Goal: Task Accomplishment & Management: Use online tool/utility

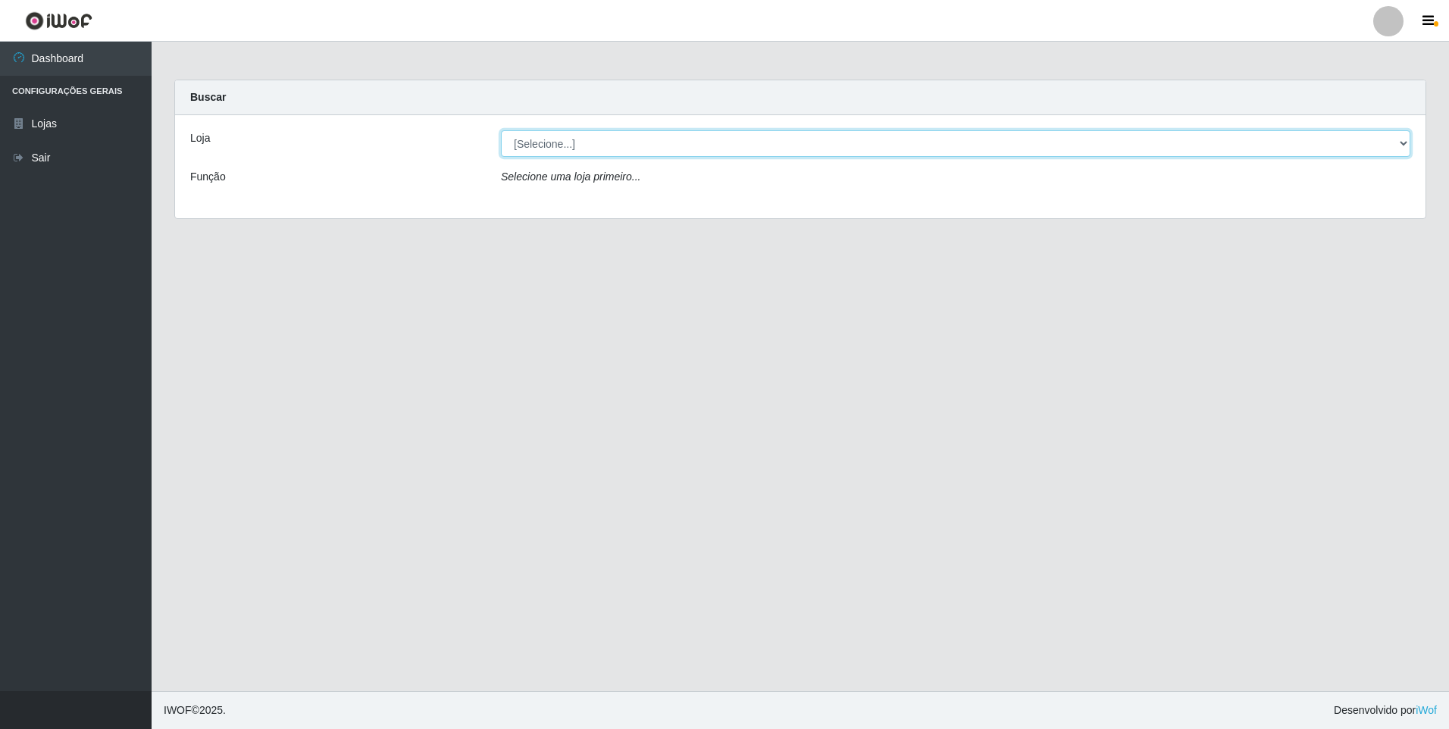
click at [1408, 141] on select "[Selecione...] Extrabom - Loja 01 Centro de Distribuição" at bounding box center [956, 143] width 910 height 27
select select "435"
click at [501, 130] on select "[Selecione...] Extrabom - Loja 01 Centro de Distribuição" at bounding box center [956, 143] width 910 height 27
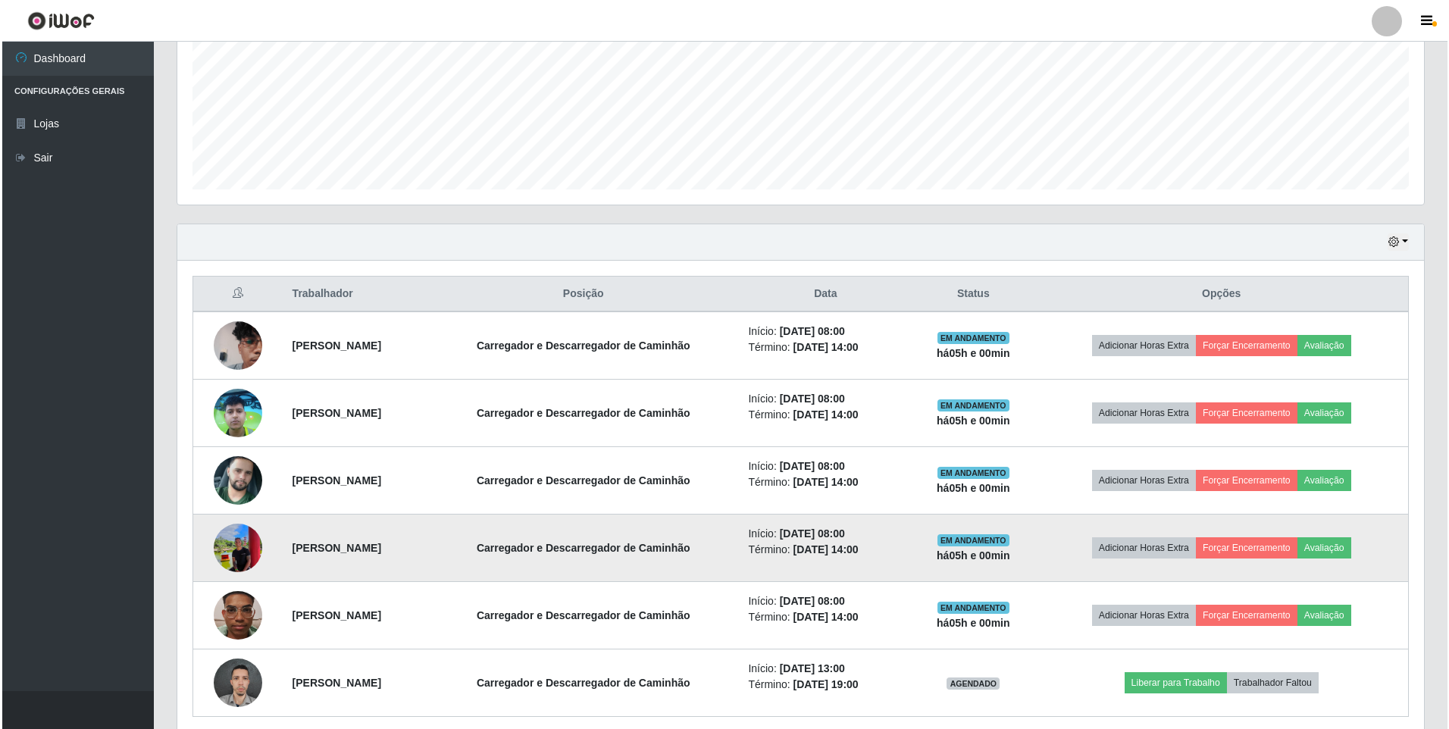
scroll to position [379, 0]
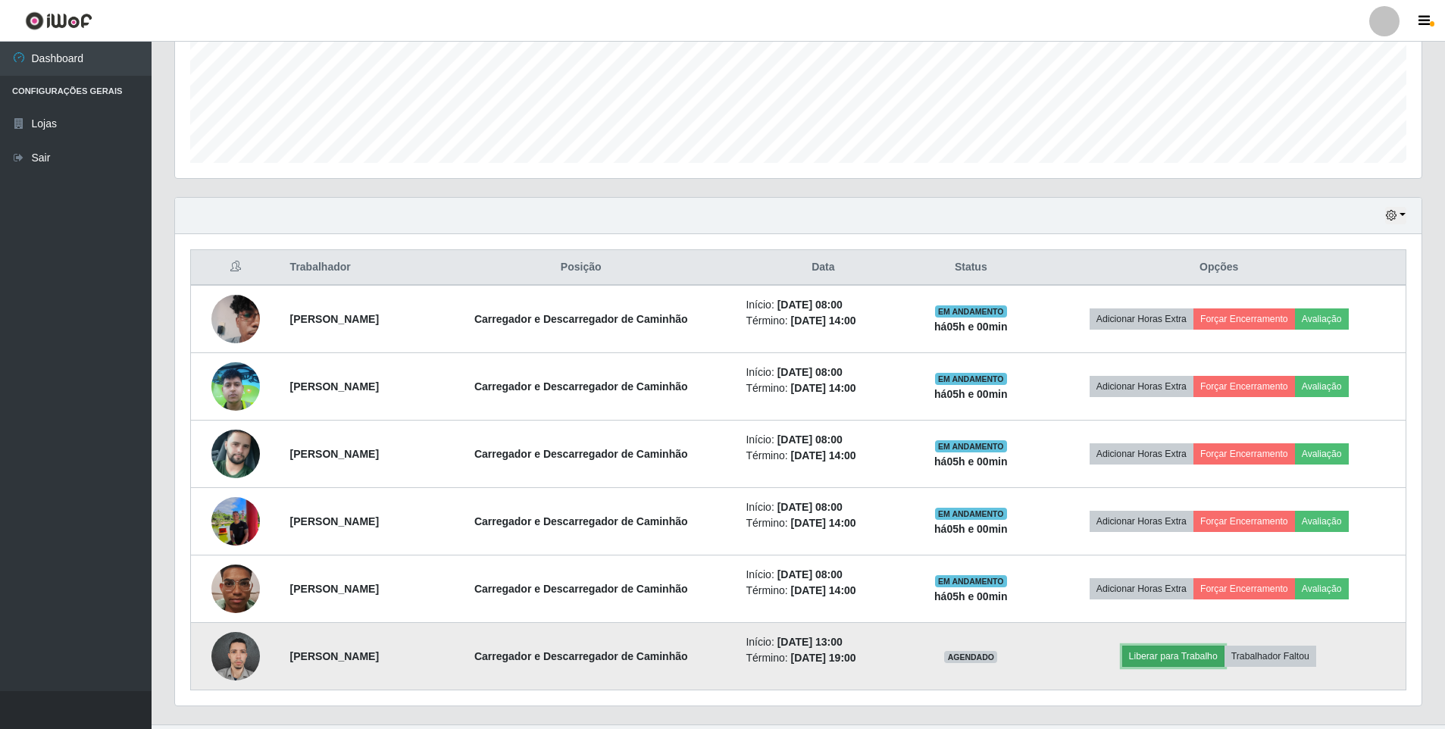
click at [1185, 660] on button "Liberar para Trabalho" at bounding box center [1174, 656] width 102 height 21
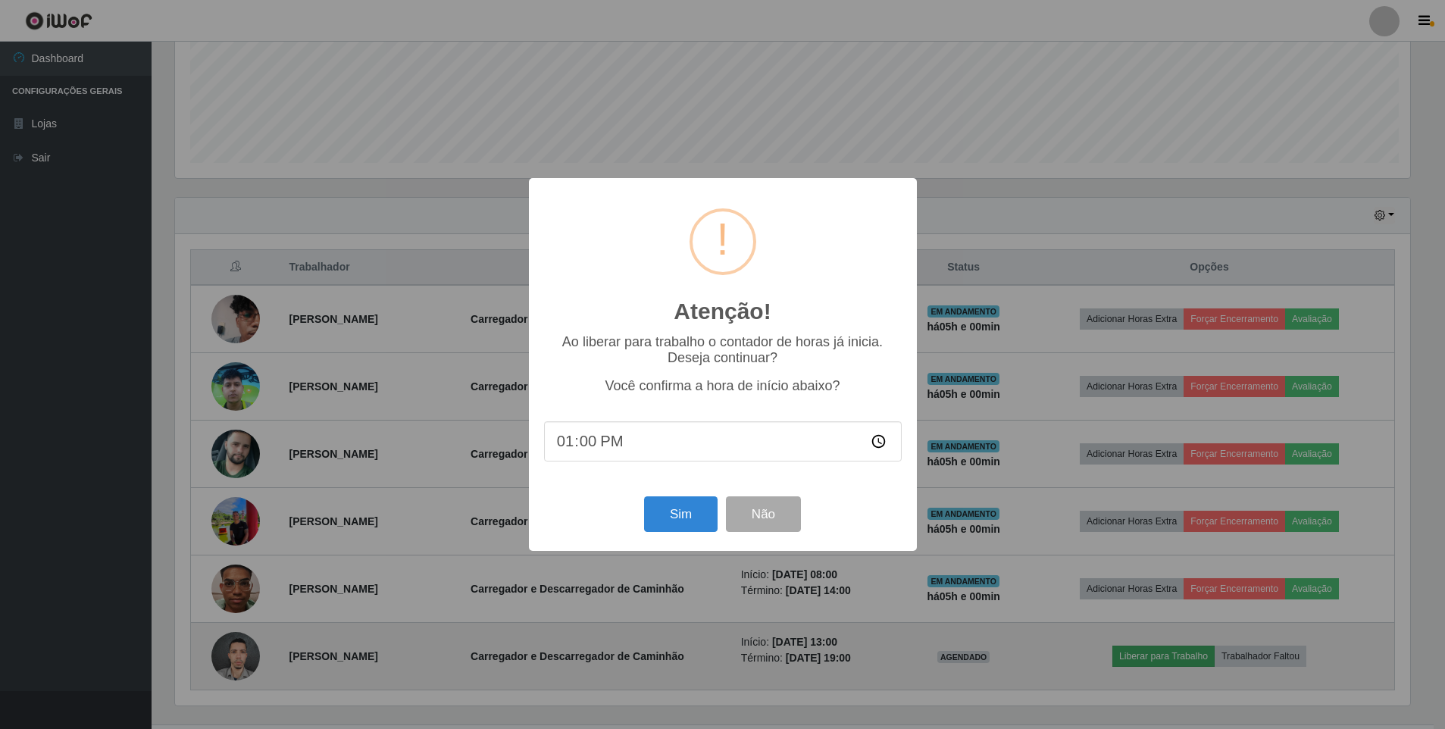
scroll to position [315, 1239]
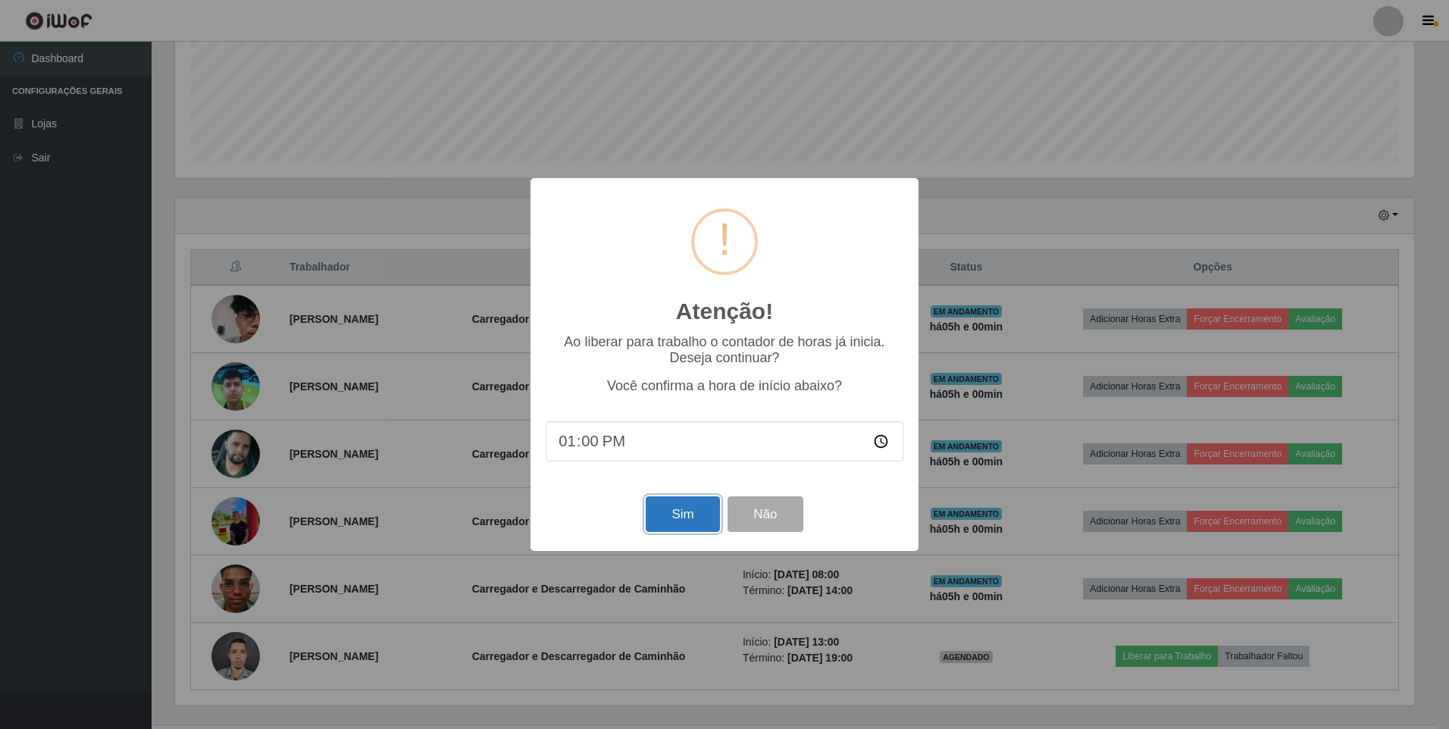
click at [677, 516] on button "Sim" at bounding box center [683, 514] width 74 height 36
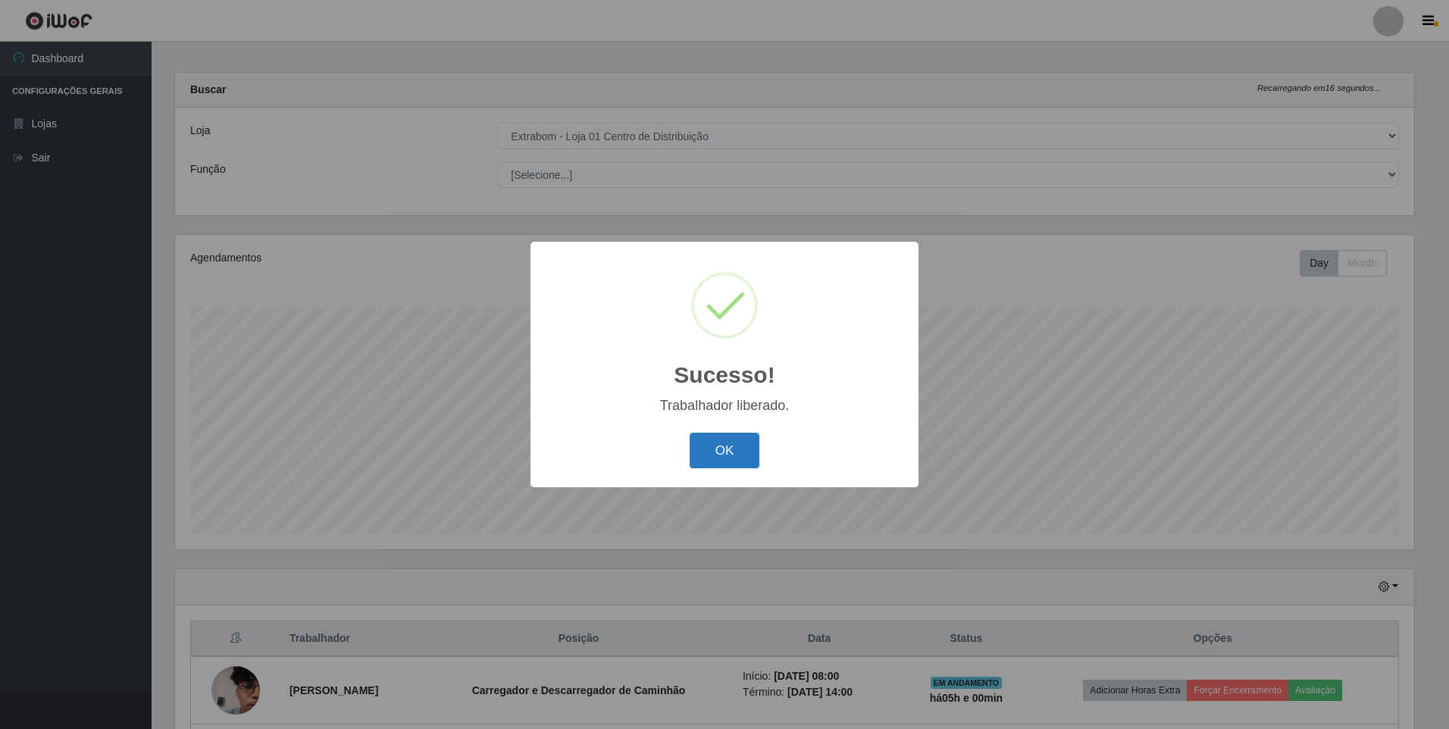
click at [716, 454] on button "OK" at bounding box center [725, 451] width 70 height 36
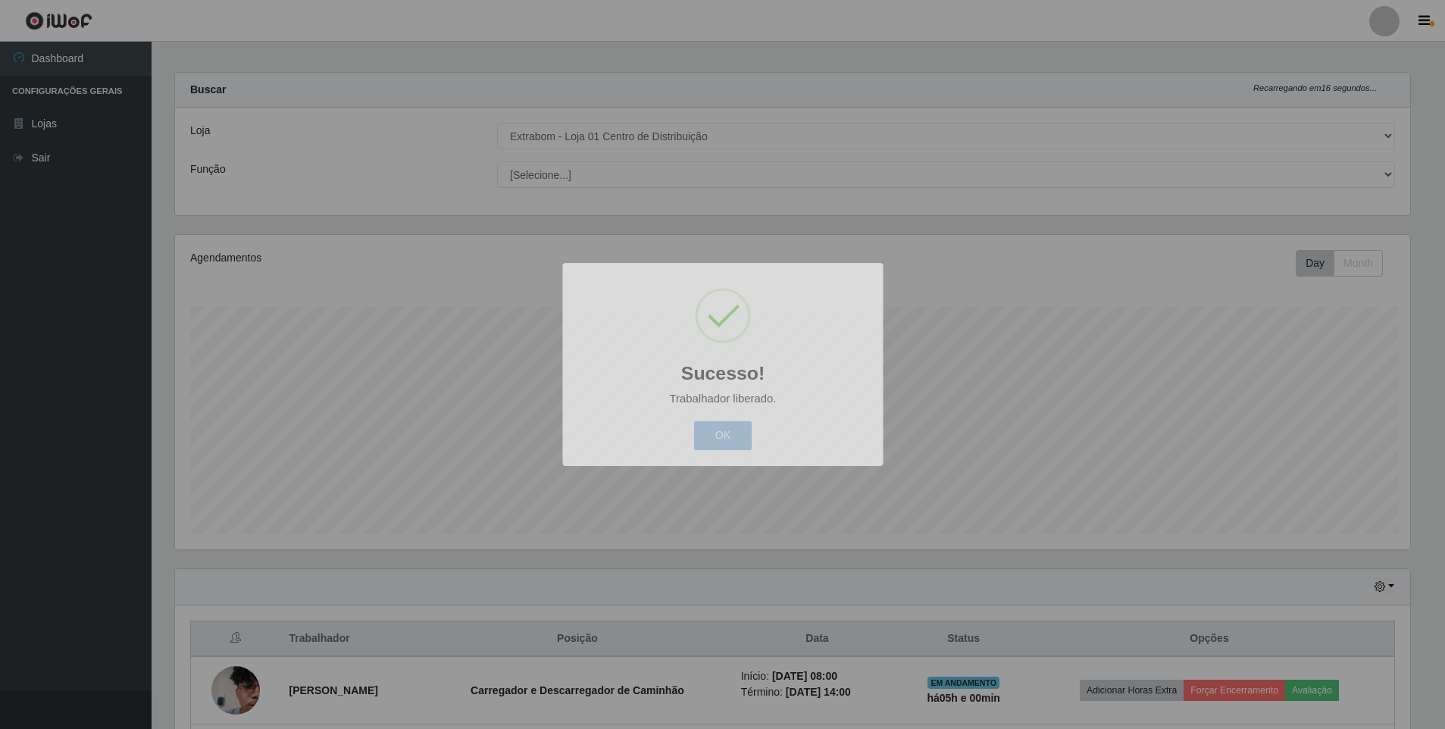
scroll to position [315, 1247]
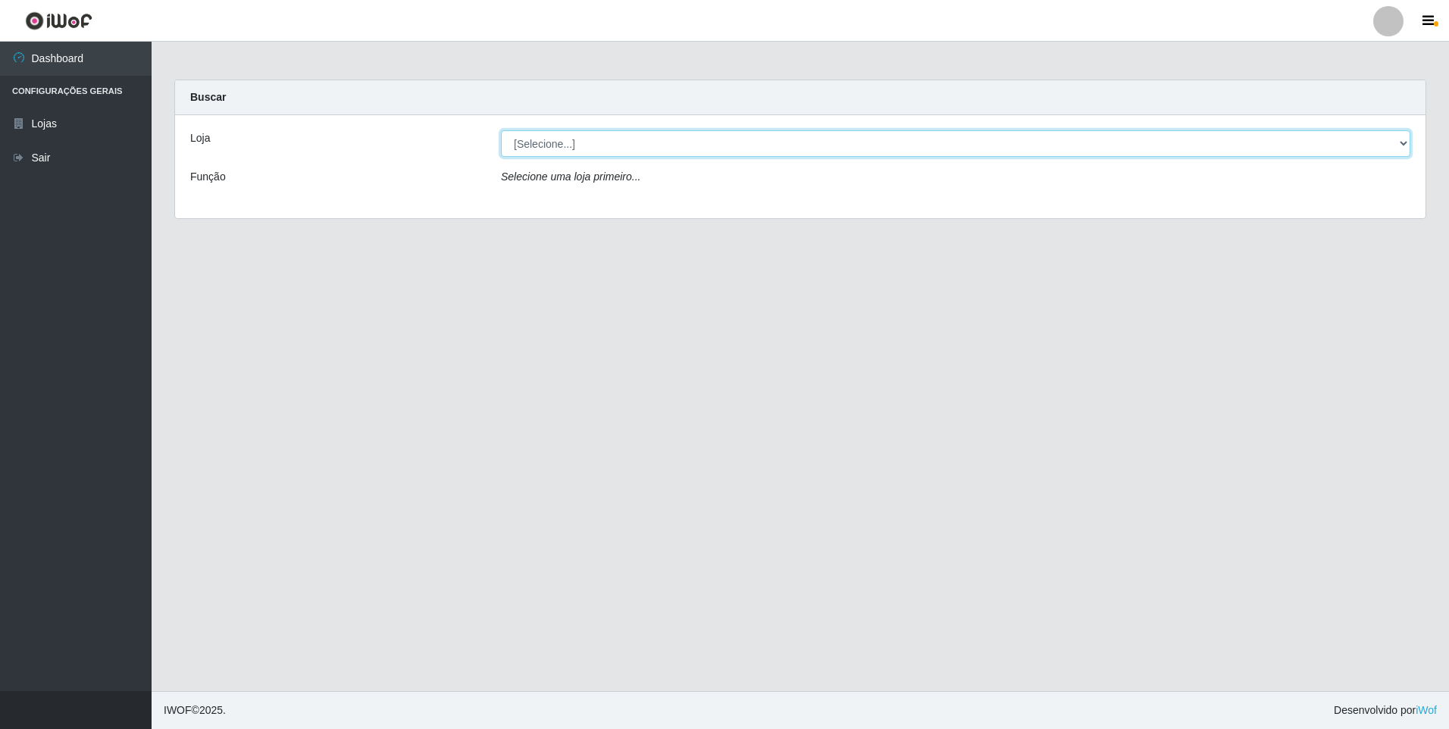
click at [1404, 143] on select "[Selecione...] Extrabom - Loja 01 Centro de Distribuição" at bounding box center [956, 143] width 910 height 27
select select "435"
click at [501, 130] on select "[Selecione...] Extrabom - Loja 01 Centro de Distribuição" at bounding box center [956, 143] width 910 height 27
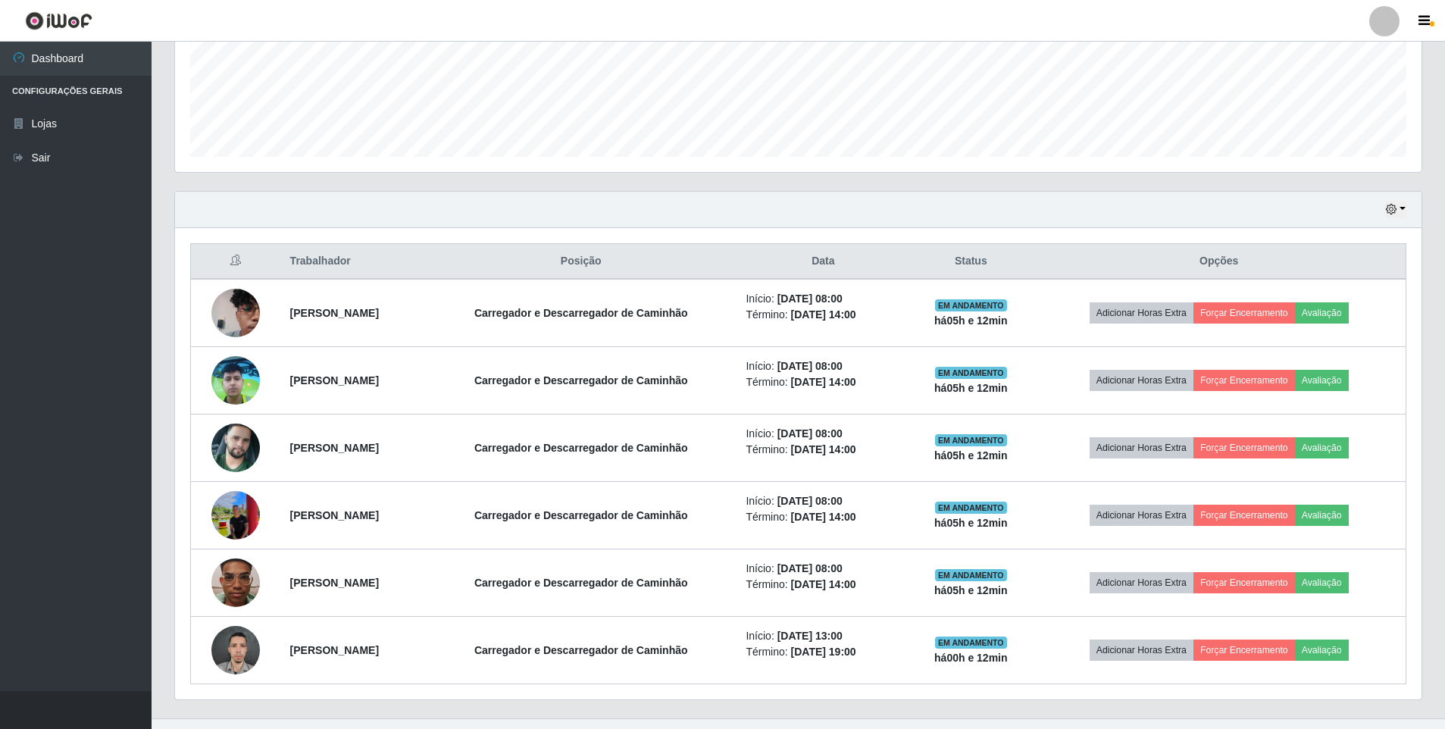
scroll to position [412, 0]
